Goal: Information Seeking & Learning: Find specific fact

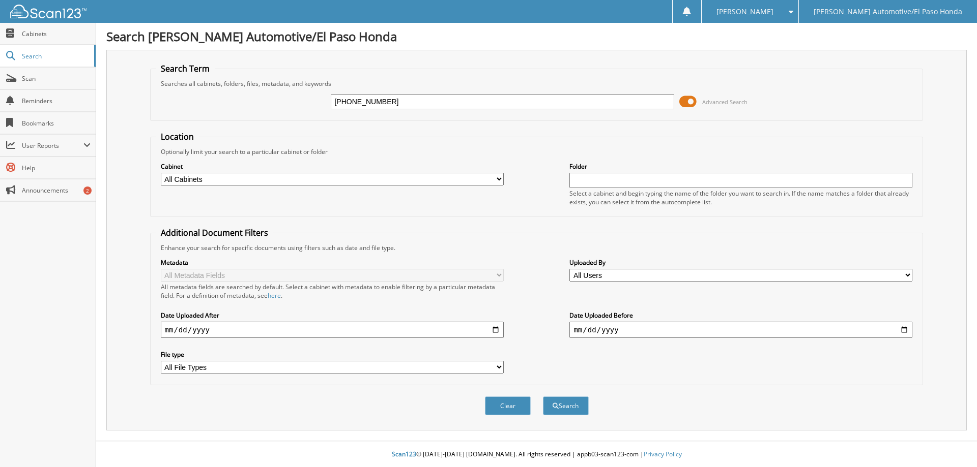
type input "[PHONE_NUMBER]"
click at [543, 397] on button "Search" at bounding box center [566, 406] width 46 height 19
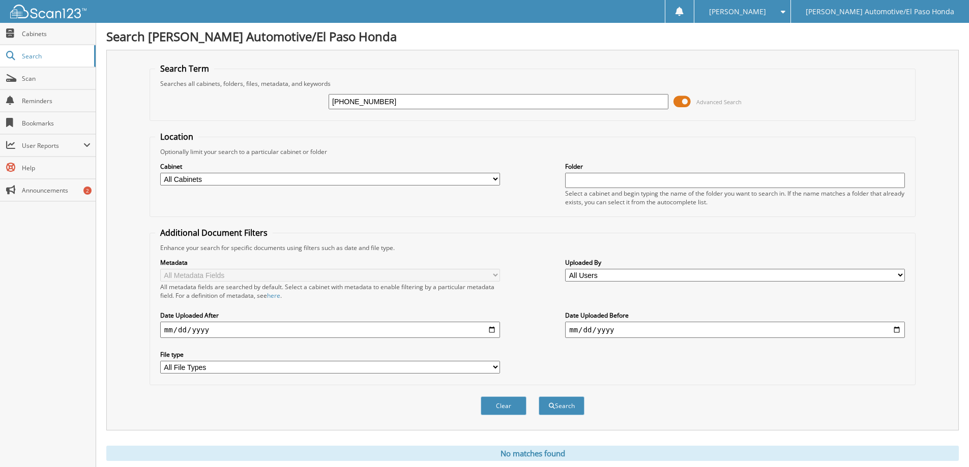
drag, startPoint x: 433, startPoint y: 110, endPoint x: 345, endPoint y: 114, distance: 87.6
click at [334, 118] on fieldset "Search Term Searches all cabinets, folders, files, metadata, and keywords [PHON…" at bounding box center [533, 92] width 766 height 58
drag, startPoint x: 406, startPoint y: 101, endPoint x: 270, endPoint y: 104, distance: 136.9
click at [270, 104] on div "[PHONE_NUMBER] Advanced Search" at bounding box center [532, 101] width 755 height 27
paste input "[PERSON_NAME]"
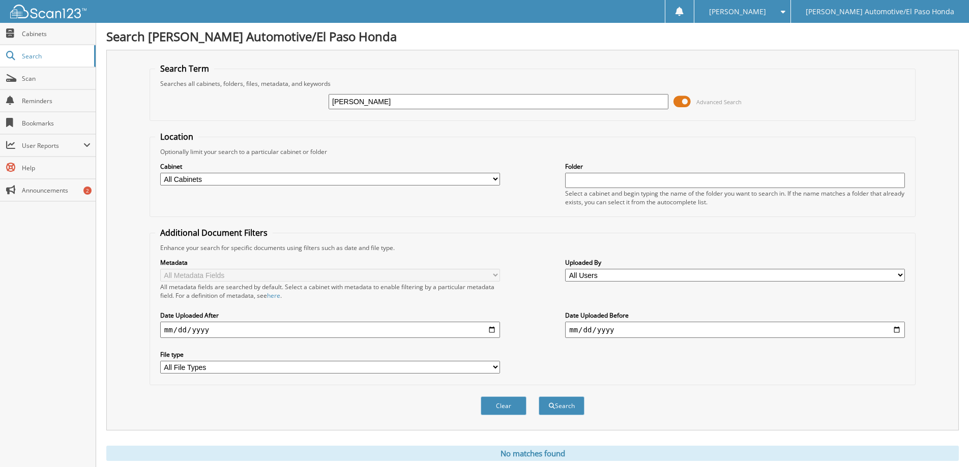
type input "[PERSON_NAME]"
click at [539, 397] on button "Search" at bounding box center [562, 406] width 46 height 19
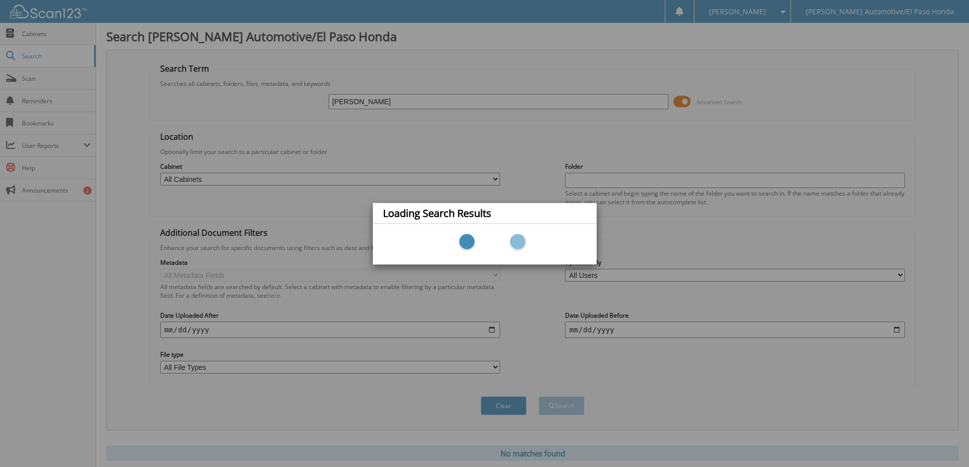
scroll to position [30, 0]
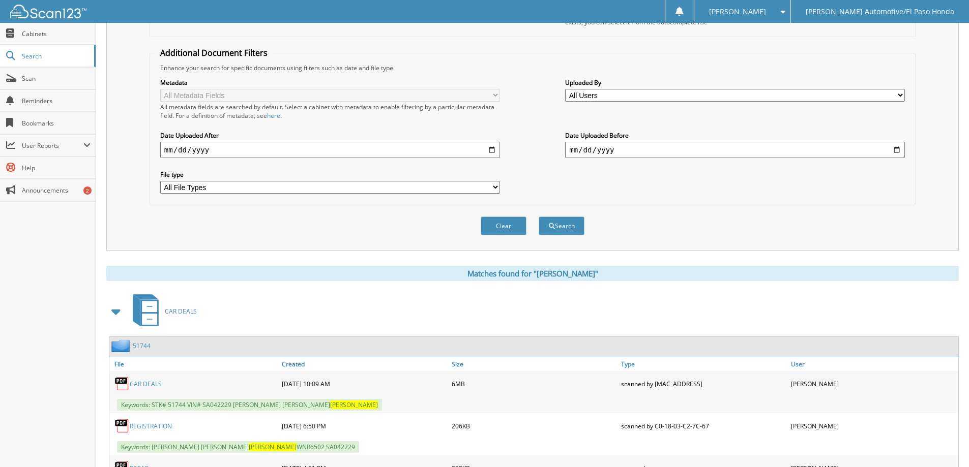
scroll to position [242, 0]
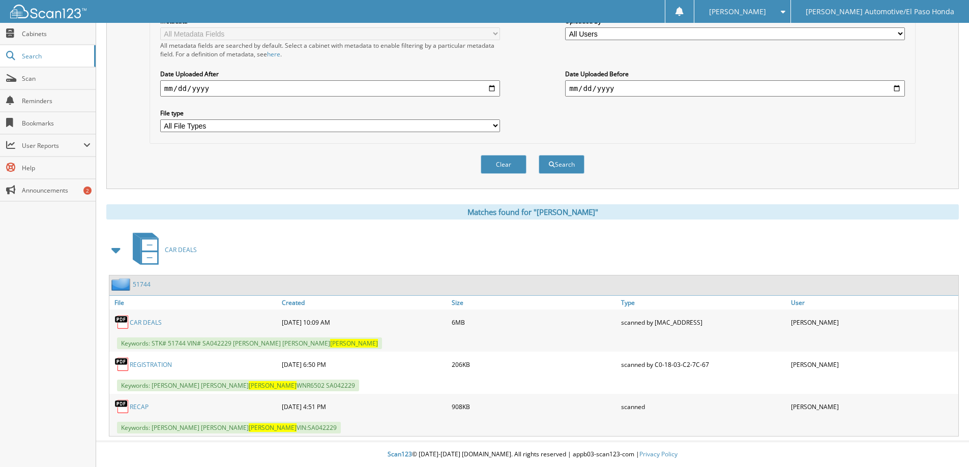
click at [139, 317] on div "CAR DEALS" at bounding box center [194, 322] width 170 height 20
click at [138, 317] on div "CAR DEALS" at bounding box center [194, 322] width 170 height 20
click at [140, 322] on link "CAR DEALS" at bounding box center [146, 322] width 32 height 9
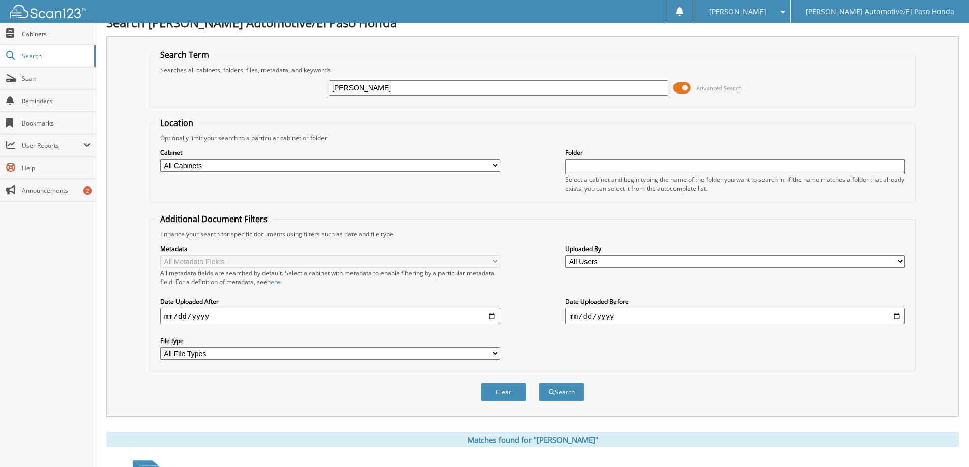
scroll to position [0, 0]
